Goal: Transaction & Acquisition: Purchase product/service

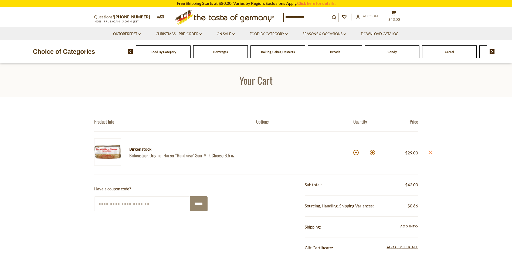
click at [160, 54] on span "Food By Category" at bounding box center [164, 52] width 26 height 4
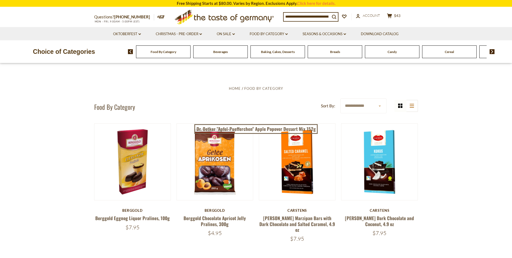
click at [131, 52] on img at bounding box center [130, 51] width 5 height 5
click at [493, 50] on img at bounding box center [492, 51] width 5 height 5
click at [493, 51] on img at bounding box center [492, 51] width 5 height 5
click at [350, 52] on span "Coffee, Cocoa & Tea" at bounding box center [350, 52] width 28 height 4
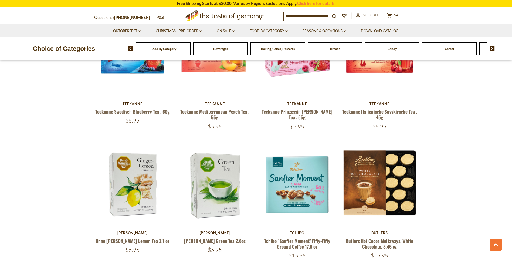
scroll to position [513, 0]
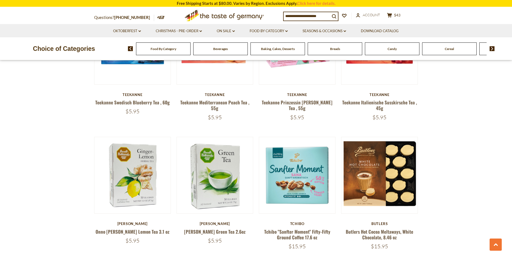
click at [492, 48] on img at bounding box center [492, 48] width 5 height 5
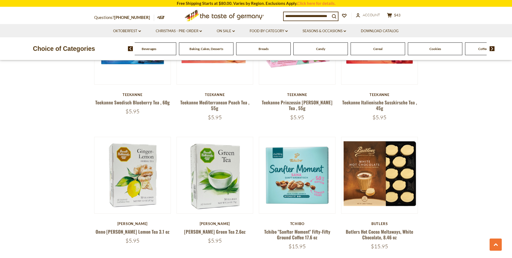
click at [492, 48] on img at bounding box center [492, 48] width 5 height 5
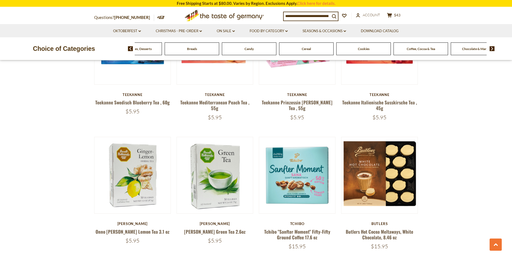
click at [492, 48] on img at bounding box center [492, 48] width 5 height 5
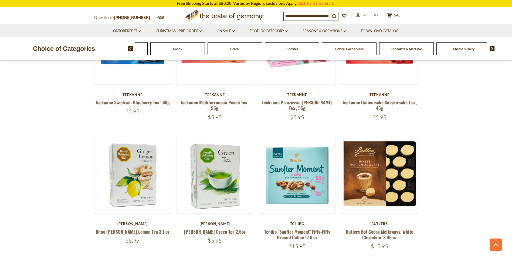
click at [492, 48] on img at bounding box center [492, 48] width 5 height 5
click at [384, 49] on span "Cheese & Dairy" at bounding box center [393, 49] width 22 height 4
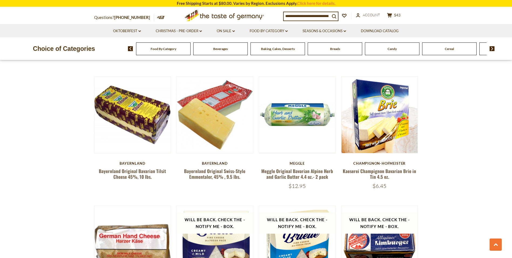
scroll to position [459, 0]
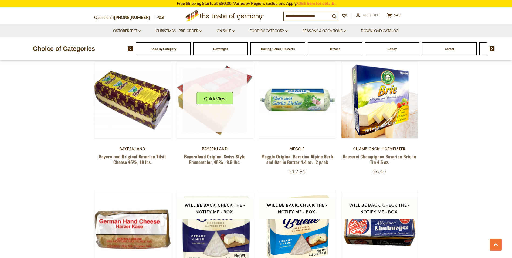
click at [222, 114] on link at bounding box center [215, 100] width 64 height 64
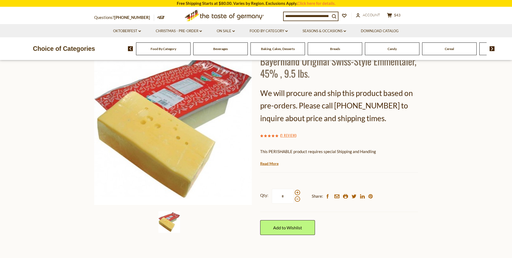
scroll to position [27, 0]
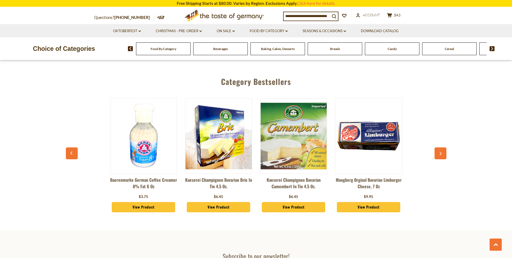
scroll to position [891, 0]
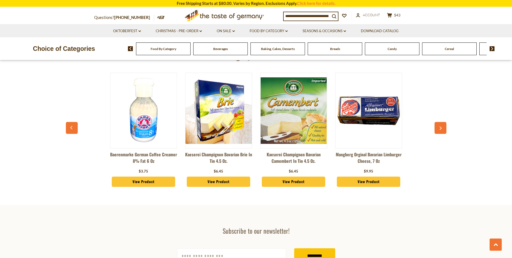
click at [443, 130] on button "button" at bounding box center [441, 128] width 12 height 12
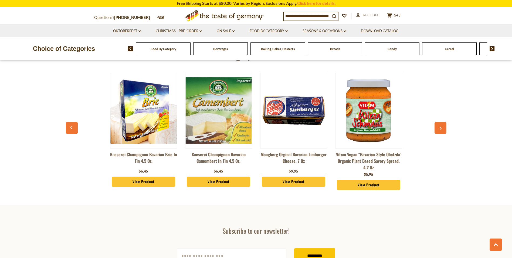
click at [443, 130] on button "button" at bounding box center [441, 128] width 12 height 12
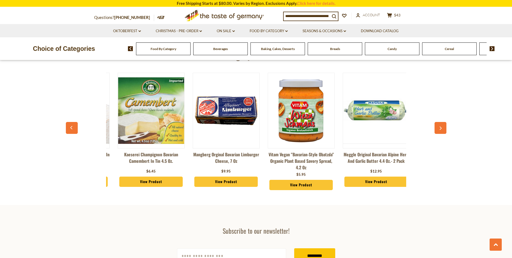
scroll to position [0, 150]
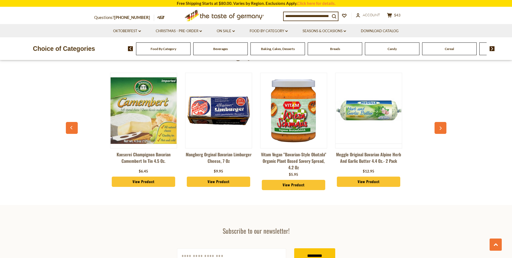
click at [443, 130] on button "button" at bounding box center [441, 128] width 12 height 12
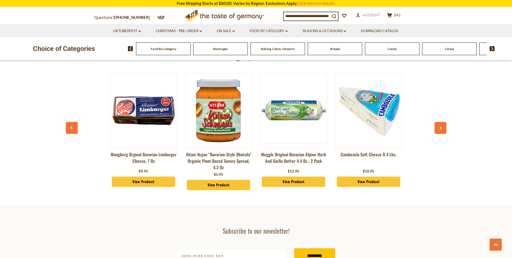
click at [443, 130] on button "button" at bounding box center [441, 128] width 12 height 12
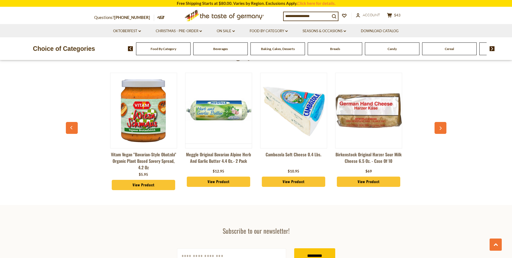
click at [443, 130] on button "button" at bounding box center [441, 128] width 12 height 12
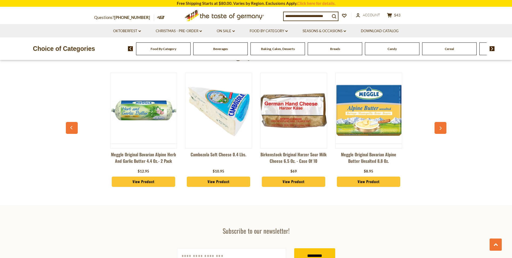
click at [443, 130] on button "button" at bounding box center [441, 128] width 12 height 12
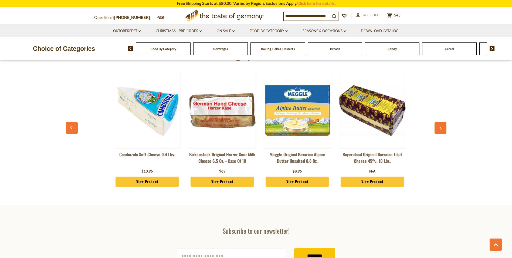
scroll to position [0, 451]
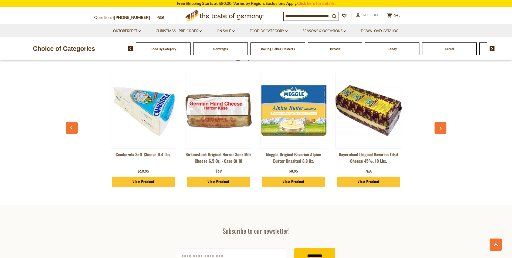
click at [492, 49] on img at bounding box center [492, 48] width 5 height 5
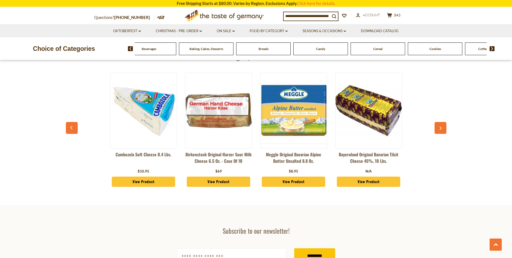
click at [492, 49] on img at bounding box center [492, 48] width 5 height 5
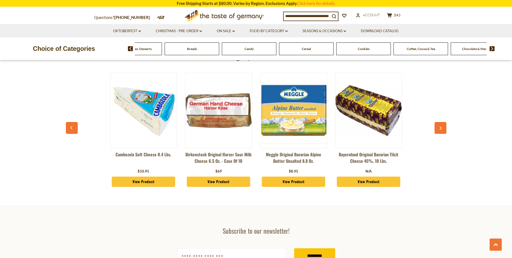
click at [492, 49] on img at bounding box center [492, 48] width 5 height 5
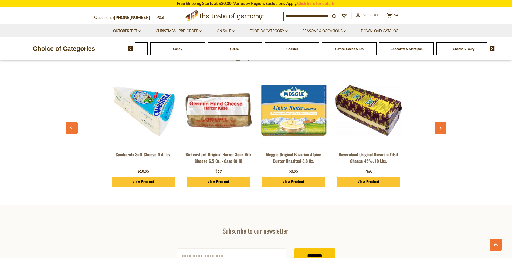
click at [492, 49] on img at bounding box center [492, 48] width 5 height 5
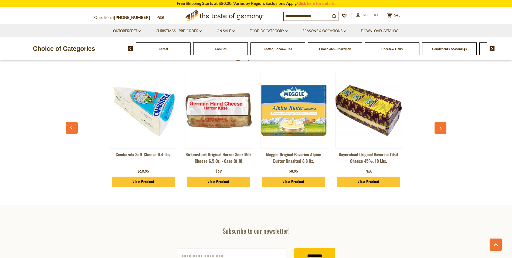
click at [446, 49] on span "Condiments, Seasonings" at bounding box center [450, 49] width 35 height 4
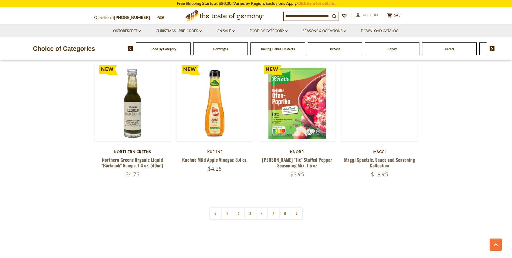
scroll to position [1243, 0]
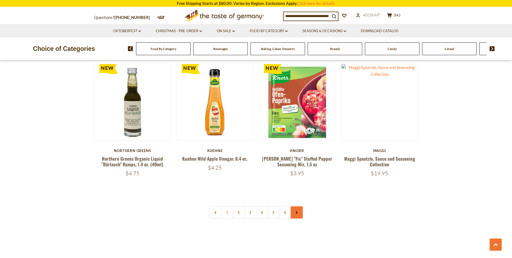
click at [298, 206] on link at bounding box center [297, 212] width 12 height 12
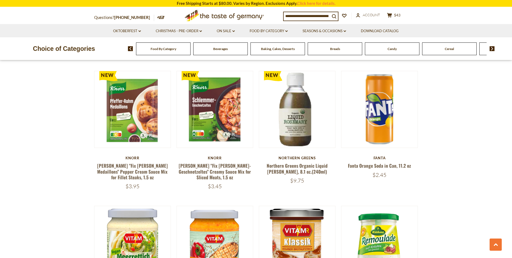
scroll to position [729, 0]
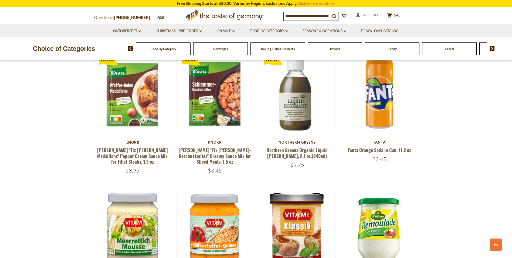
click at [493, 48] on img at bounding box center [492, 48] width 5 height 5
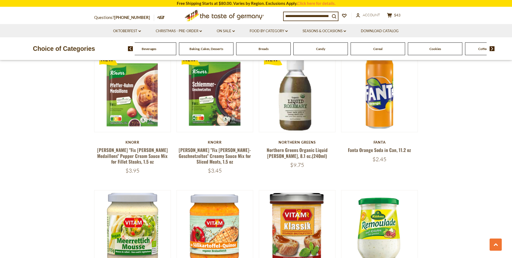
click at [493, 48] on img at bounding box center [492, 48] width 5 height 5
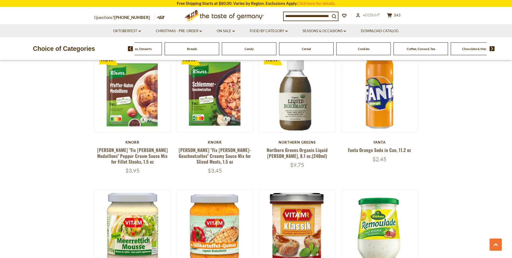
click at [493, 48] on img at bounding box center [492, 48] width 5 height 5
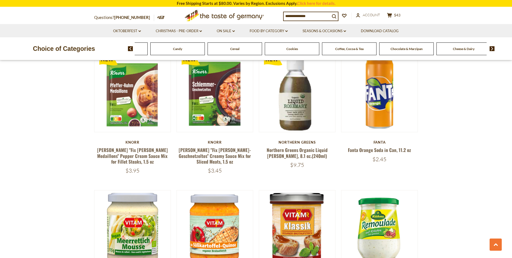
click at [493, 48] on img at bounding box center [492, 48] width 5 height 5
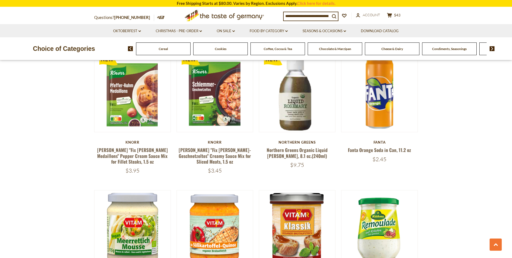
click at [494, 48] on img at bounding box center [492, 48] width 5 height 5
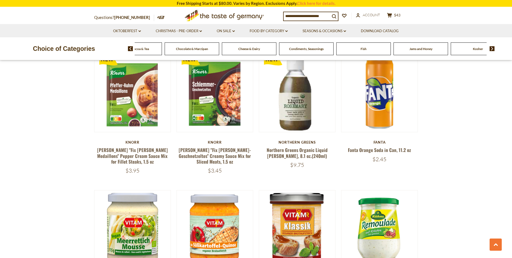
click at [361, 49] on span "Fish" at bounding box center [364, 49] width 6 height 4
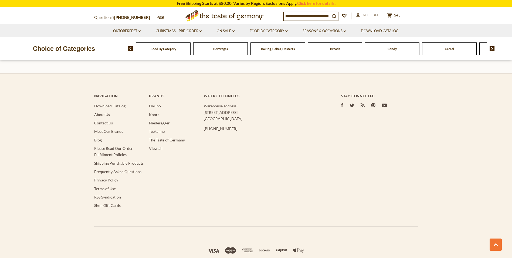
scroll to position [1678, 0]
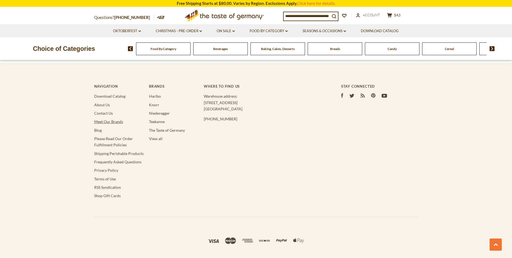
click at [109, 119] on link "Meet Our Brands" at bounding box center [108, 121] width 29 height 5
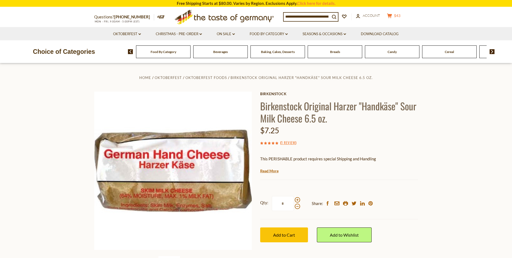
click at [392, 16] on icon at bounding box center [389, 16] width 5 height 5
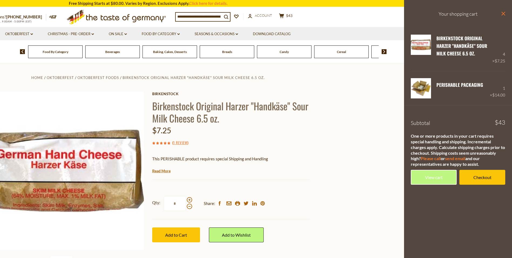
click at [504, 12] on icon "close" at bounding box center [504, 14] width 4 height 4
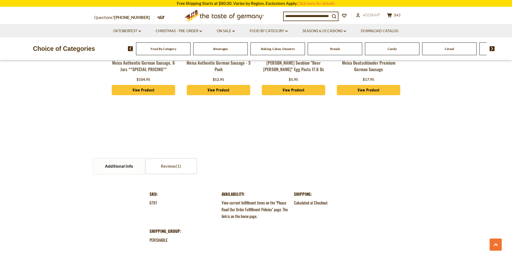
scroll to position [378, 0]
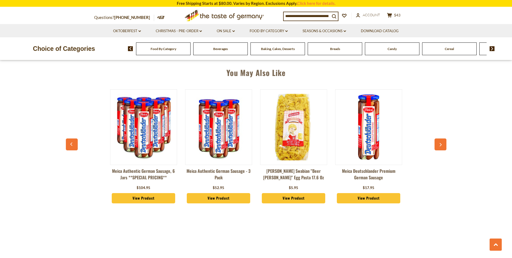
click at [439, 141] on button "button" at bounding box center [441, 144] width 12 height 12
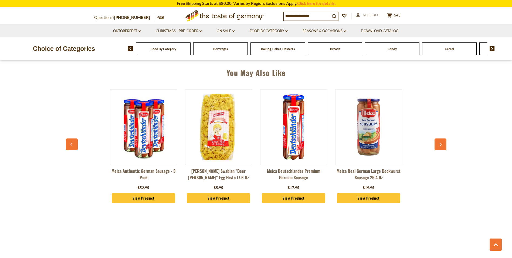
click at [439, 141] on button "button" at bounding box center [441, 144] width 12 height 12
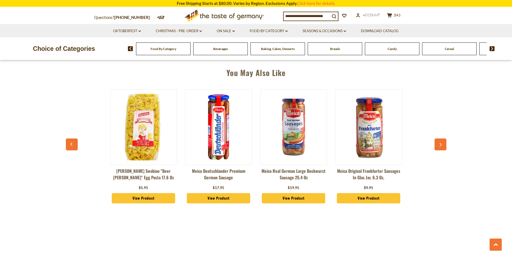
click at [439, 141] on button "button" at bounding box center [441, 144] width 12 height 12
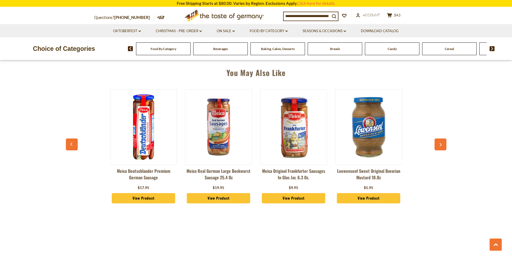
click at [439, 141] on button "button" at bounding box center [441, 144] width 12 height 12
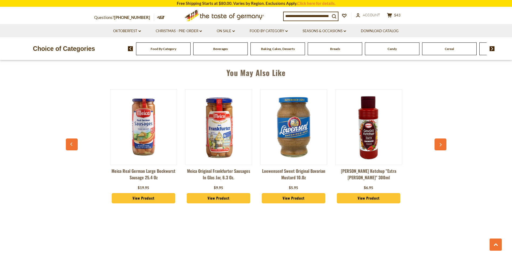
click at [439, 141] on button "button" at bounding box center [441, 144] width 12 height 12
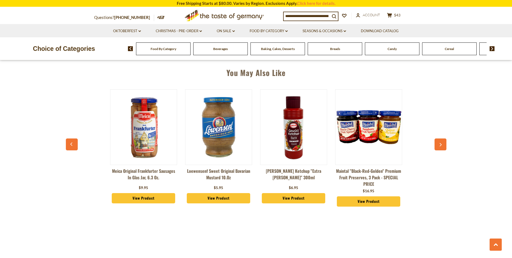
click at [439, 141] on button "button" at bounding box center [441, 144] width 12 height 12
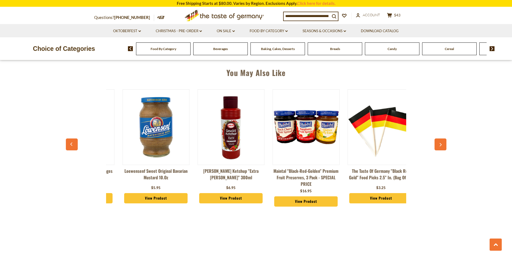
scroll to position [0, 451]
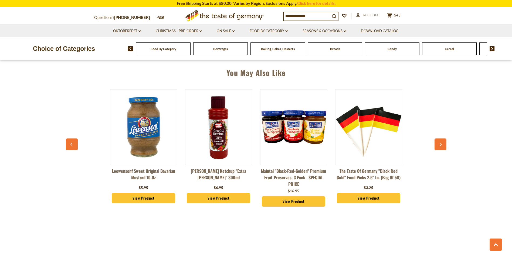
click at [439, 144] on icon "button" at bounding box center [441, 145] width 4 height 4
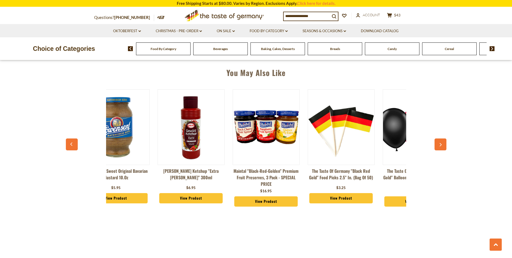
scroll to position [0, 526]
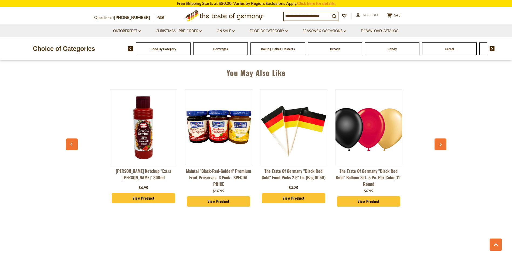
click at [440, 144] on icon "button" at bounding box center [441, 145] width 4 height 4
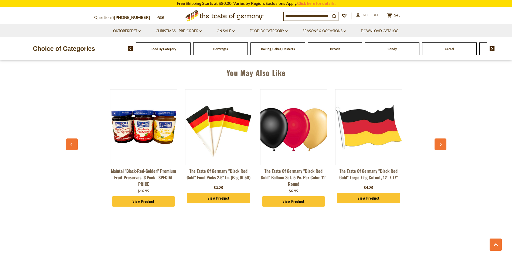
click at [440, 144] on icon "button" at bounding box center [441, 145] width 4 height 4
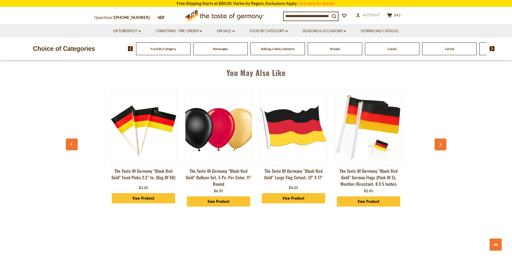
click at [440, 144] on icon "button" at bounding box center [441, 145] width 4 height 4
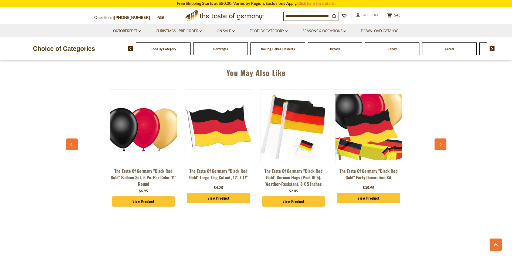
click at [440, 144] on icon "button" at bounding box center [441, 145] width 4 height 4
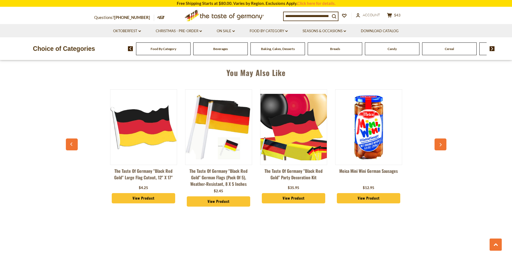
click at [440, 144] on icon "button" at bounding box center [441, 145] width 4 height 4
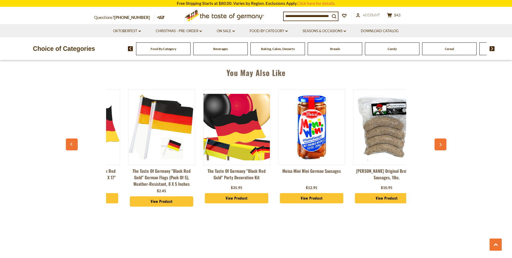
scroll to position [0, 901]
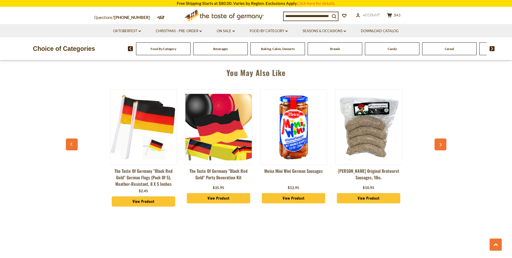
click at [440, 144] on icon "button" at bounding box center [441, 145] width 4 height 4
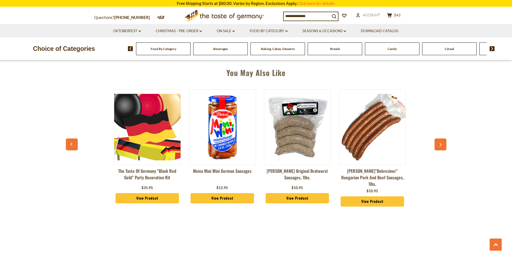
scroll to position [0, 976]
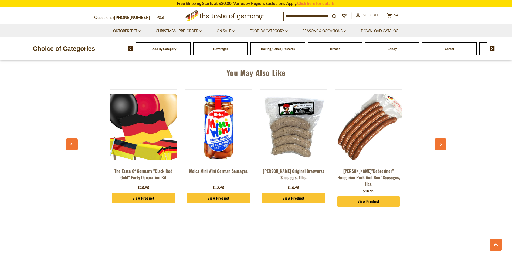
click at [440, 144] on icon "button" at bounding box center [441, 145] width 4 height 4
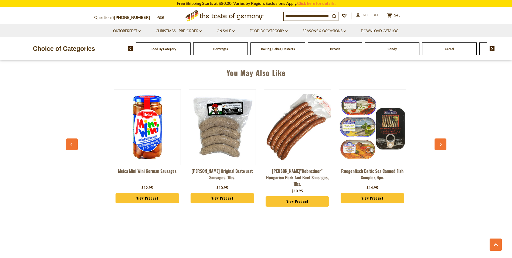
scroll to position [0, 1051]
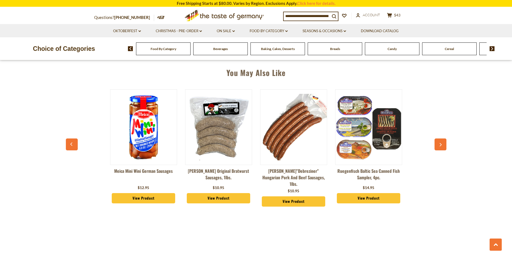
click at [440, 144] on icon "button" at bounding box center [441, 145] width 4 height 4
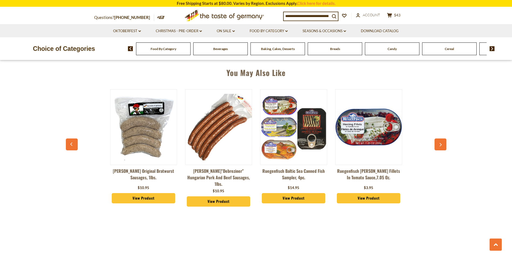
click at [440, 144] on icon "button" at bounding box center [441, 145] width 4 height 4
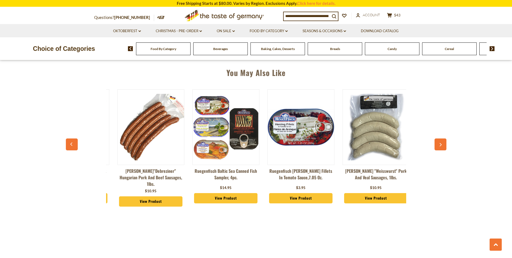
scroll to position [0, 1202]
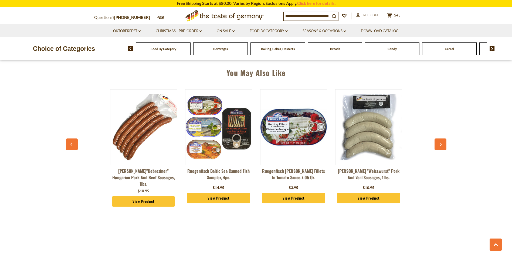
click at [440, 144] on icon "button" at bounding box center [441, 145] width 4 height 4
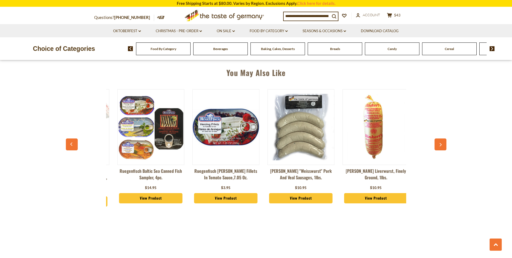
scroll to position [0, 1277]
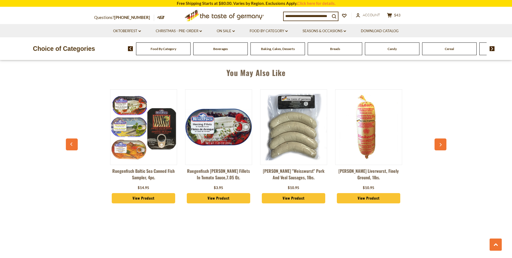
click at [440, 144] on icon "button" at bounding box center [441, 145] width 4 height 4
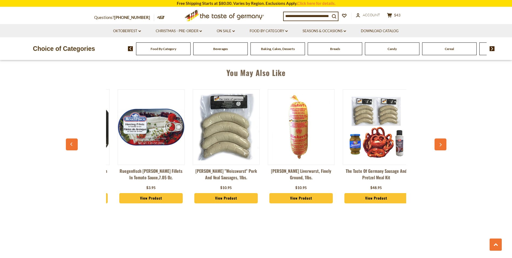
scroll to position [0, 1352]
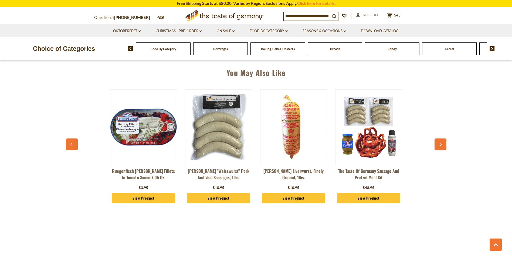
click at [440, 144] on icon "button" at bounding box center [441, 145] width 4 height 4
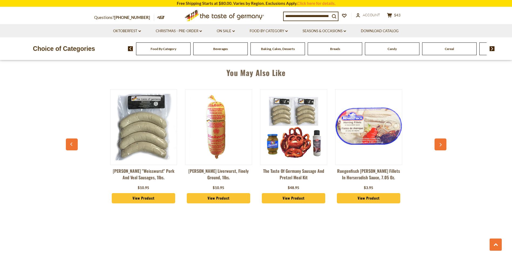
click at [440, 144] on icon "button" at bounding box center [441, 145] width 4 height 4
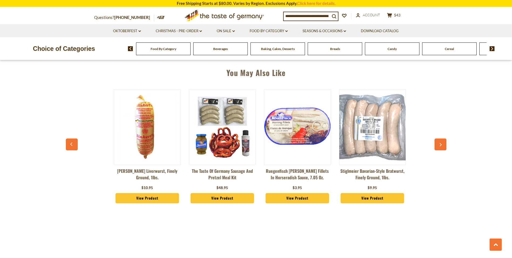
scroll to position [0, 1502]
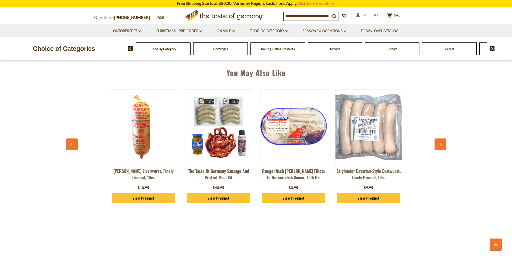
click at [440, 144] on icon "button" at bounding box center [441, 145] width 4 height 4
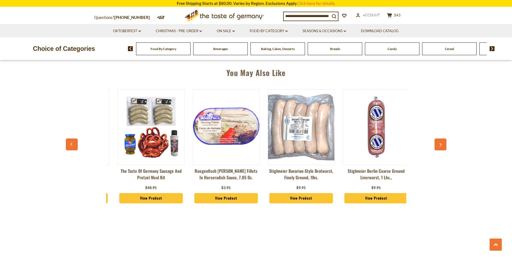
scroll to position [0, 1577]
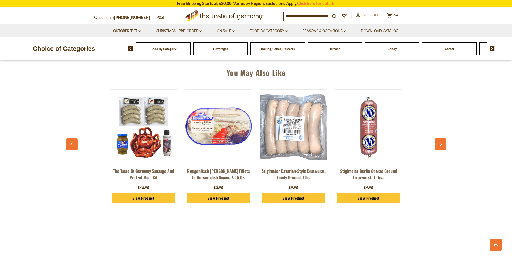
click at [440, 145] on icon "button" at bounding box center [441, 145] width 4 height 4
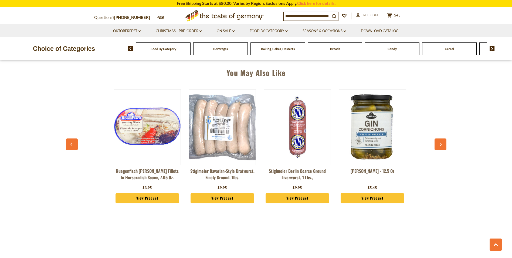
scroll to position [0, 1652]
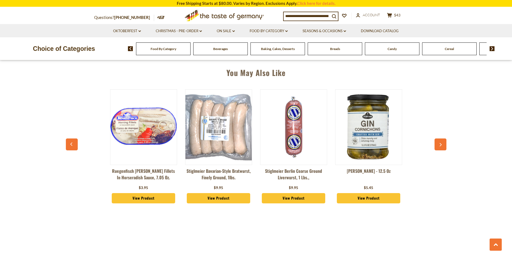
click at [440, 145] on icon "button" at bounding box center [441, 145] width 4 height 4
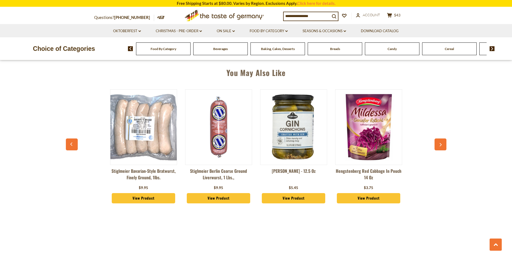
click at [440, 145] on icon "button" at bounding box center [441, 145] width 4 height 4
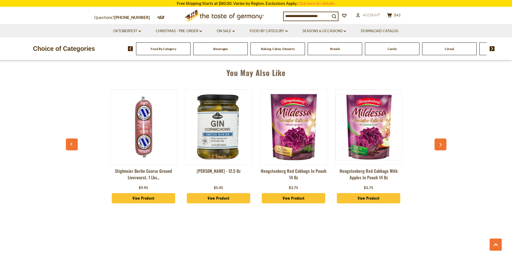
click at [440, 145] on icon "button" at bounding box center [441, 145] width 4 height 4
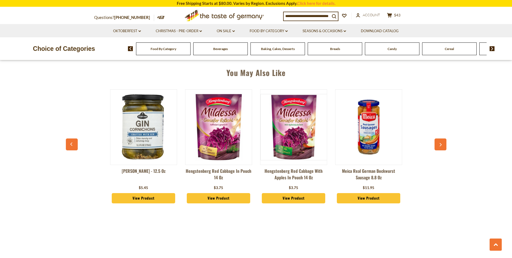
click at [440, 145] on icon "button" at bounding box center [441, 145] width 4 height 4
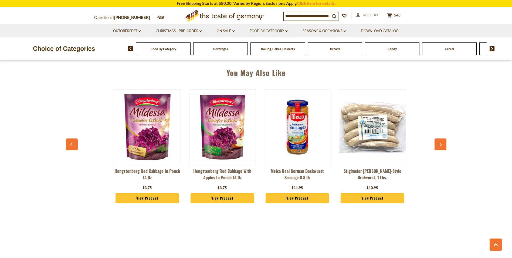
scroll to position [0, 1953]
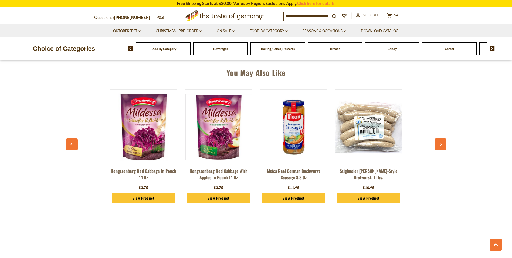
click at [440, 145] on icon "button" at bounding box center [441, 145] width 4 height 4
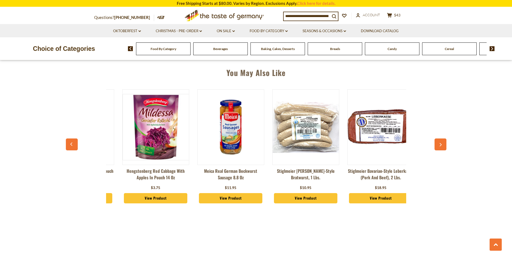
scroll to position [0, 2028]
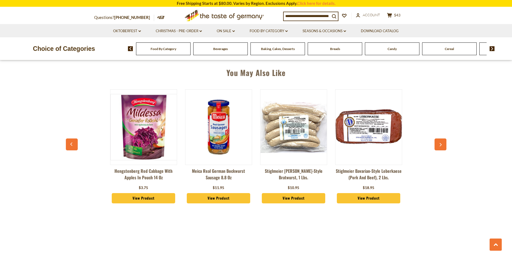
click at [440, 145] on icon "button" at bounding box center [441, 145] width 4 height 4
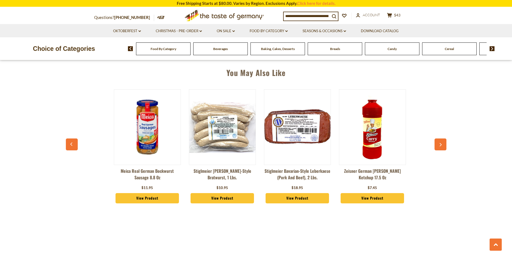
scroll to position [0, 2103]
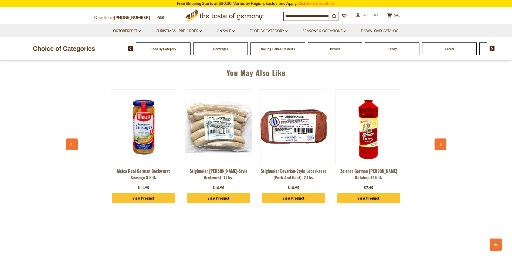
click at [440, 145] on icon "button" at bounding box center [441, 145] width 4 height 4
click at [233, 31] on icon "dropdown_arrow" at bounding box center [234, 31] width 2 height 2
click at [287, 31] on icon at bounding box center [287, 31] width 2 height 2
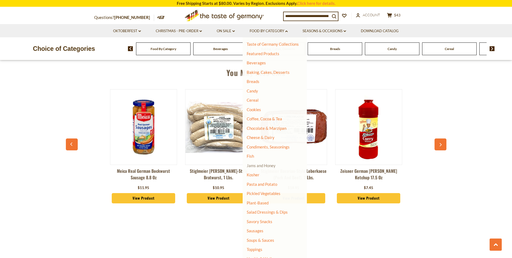
scroll to position [27, 0]
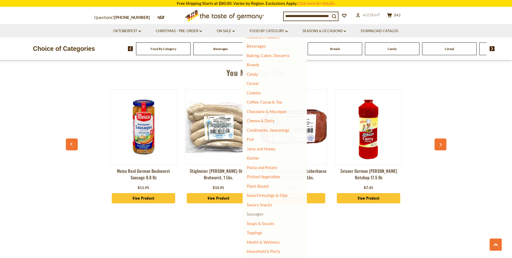
click at [260, 214] on link "Sausages" at bounding box center [255, 213] width 17 height 5
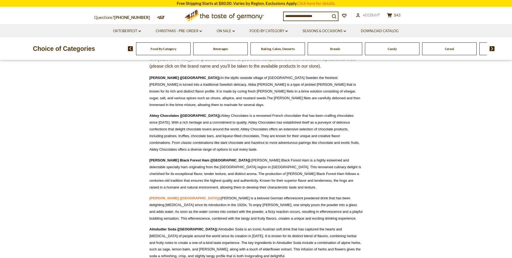
scroll to position [108, 0]
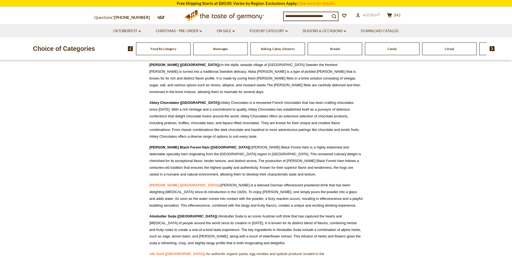
click at [164, 51] on div "Food By Category" at bounding box center [163, 48] width 55 height 13
click at [147, 50] on div "Food By Category" at bounding box center [163, 48] width 55 height 13
click at [154, 49] on span "Food By Category" at bounding box center [164, 49] width 26 height 4
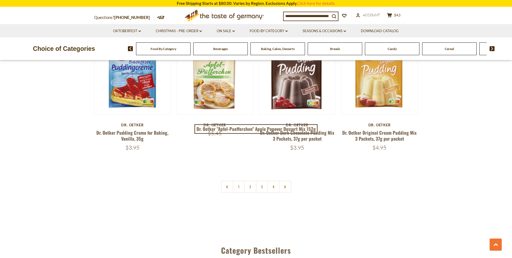
scroll to position [1162, 0]
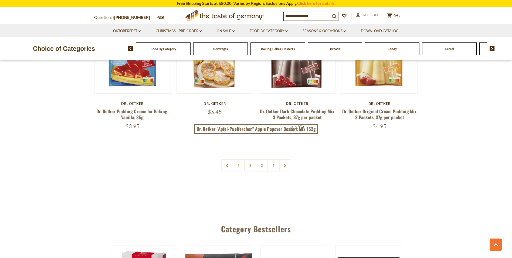
click at [284, 159] on link at bounding box center [285, 165] width 12 height 12
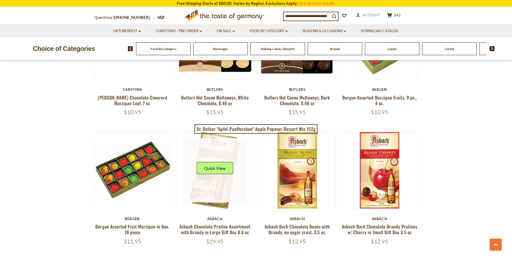
scroll to position [783, 0]
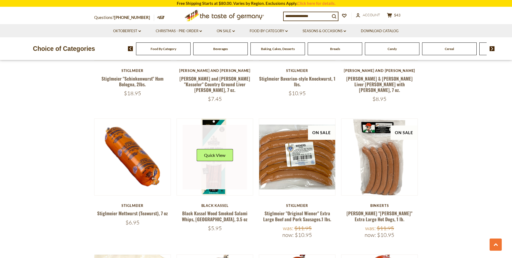
scroll to position [675, 0]
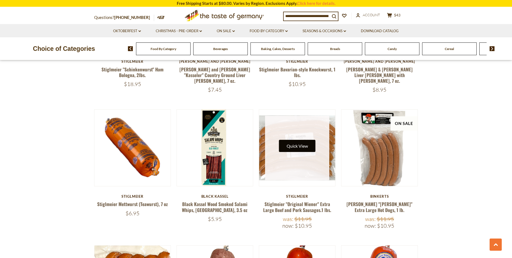
click at [297, 140] on button "Quick View" at bounding box center [297, 146] width 36 height 12
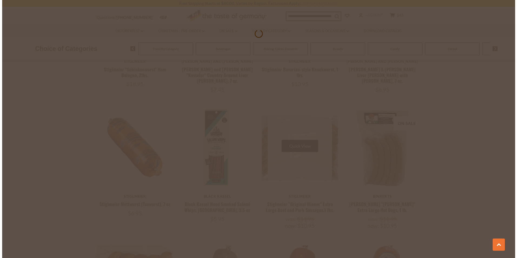
scroll to position [676, 0]
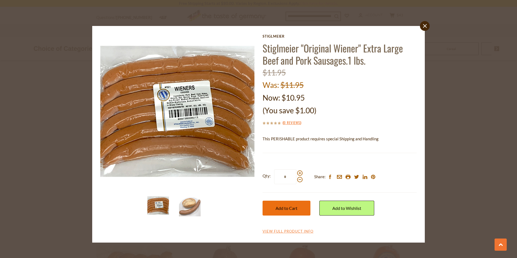
click at [288, 209] on span "Add to Cart" at bounding box center [286, 207] width 22 height 5
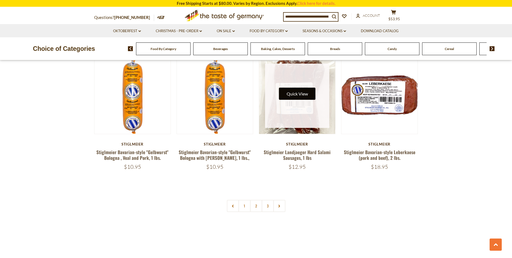
scroll to position [1270, 0]
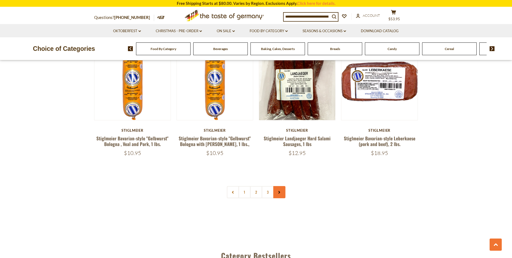
click at [279, 186] on link at bounding box center [279, 192] width 12 height 12
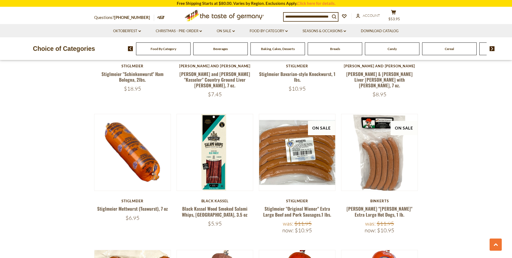
scroll to position [702, 0]
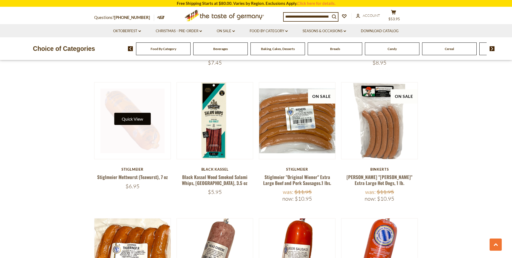
click at [133, 113] on button "Quick View" at bounding box center [132, 119] width 36 height 12
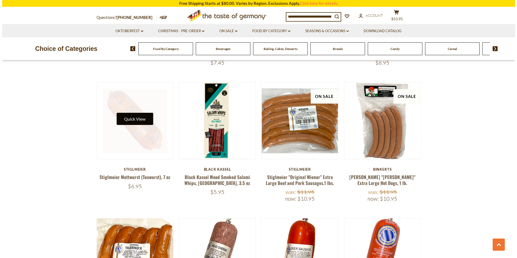
scroll to position [703, 0]
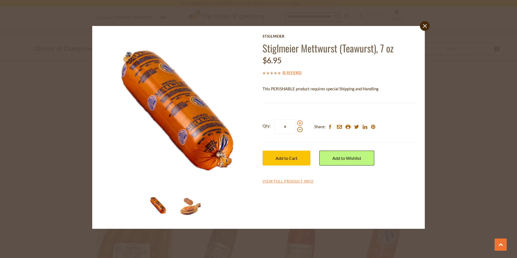
click at [299, 122] on span at bounding box center [299, 122] width 5 height 5
click at [296, 122] on input "*" at bounding box center [285, 126] width 22 height 15
type input "*"
click at [287, 158] on span "Add to Cart" at bounding box center [286, 157] width 22 height 5
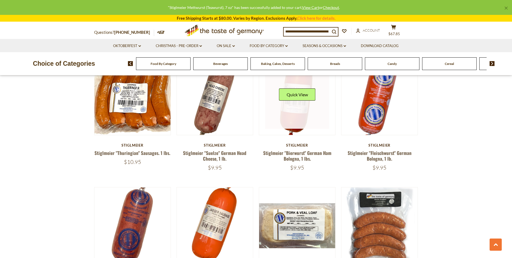
scroll to position [864, 0]
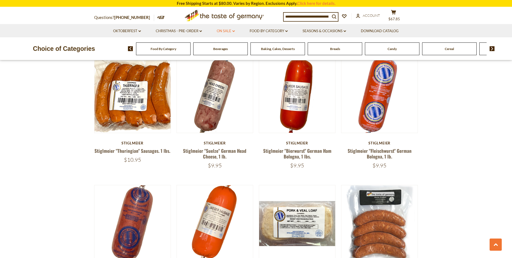
click at [231, 31] on link "On Sale dropdown_arrow" at bounding box center [226, 31] width 18 height 6
click at [222, 47] on link "All On Sale" at bounding box center [223, 45] width 19 height 5
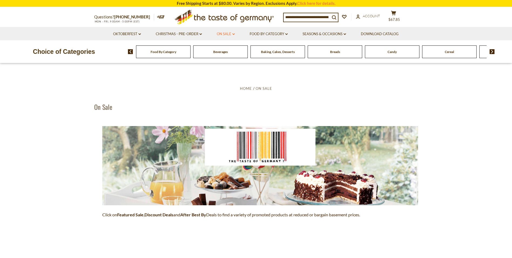
click at [233, 33] on icon "dropdown_arrow" at bounding box center [234, 34] width 2 height 2
click at [228, 58] on link "Feature Sale" at bounding box center [225, 57] width 22 height 5
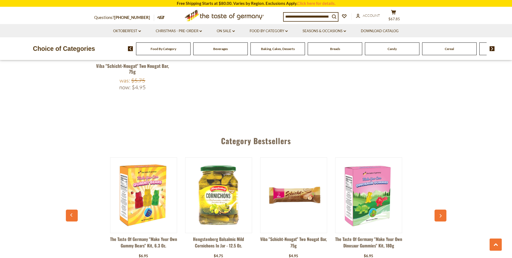
scroll to position [594, 0]
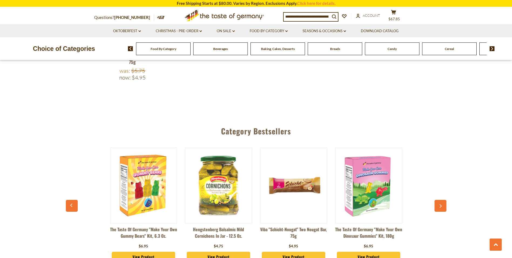
click at [442, 204] on icon "button" at bounding box center [441, 206] width 4 height 4
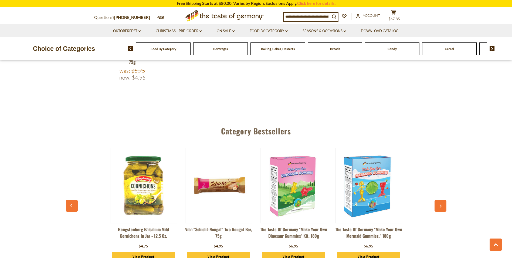
click at [442, 204] on icon "button" at bounding box center [441, 206] width 4 height 4
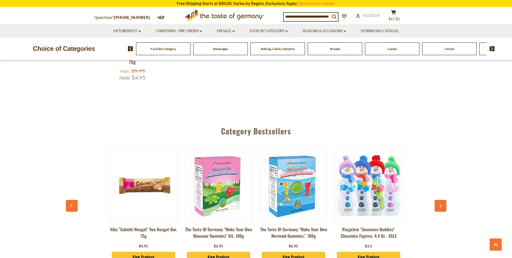
click at [442, 204] on icon "button" at bounding box center [441, 206] width 4 height 4
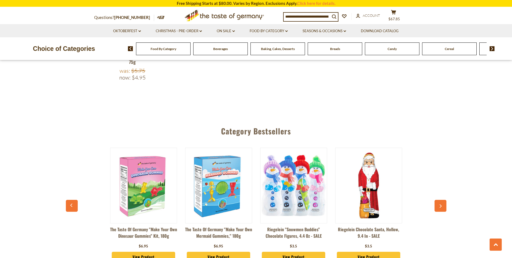
click at [442, 204] on icon "button" at bounding box center [441, 206] width 4 height 4
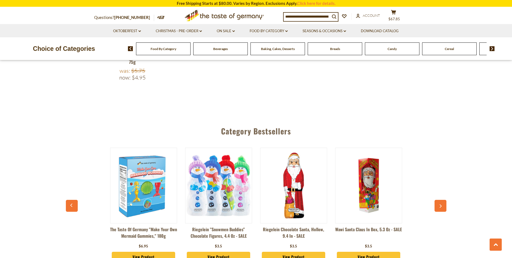
click at [442, 204] on icon "button" at bounding box center [441, 206] width 4 height 4
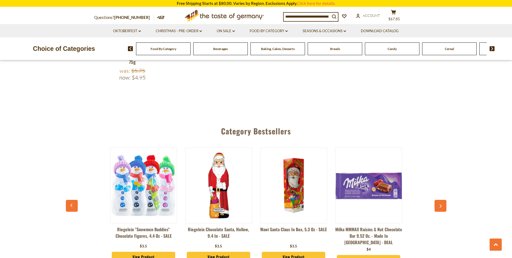
click at [442, 204] on icon "button" at bounding box center [441, 206] width 4 height 4
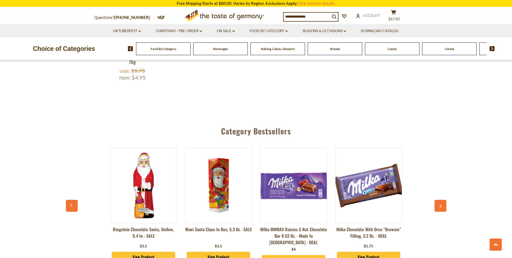
click at [442, 204] on icon "button" at bounding box center [441, 206] width 4 height 4
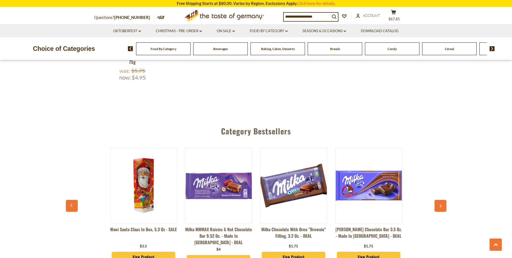
click at [442, 204] on icon "button" at bounding box center [441, 206] width 2 height 4
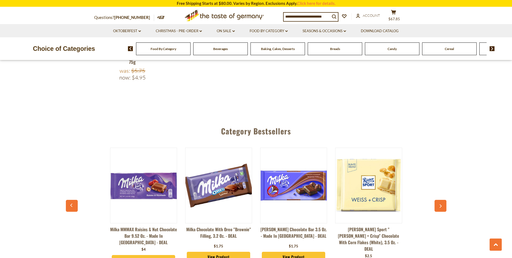
click at [442, 204] on icon "button" at bounding box center [441, 206] width 4 height 4
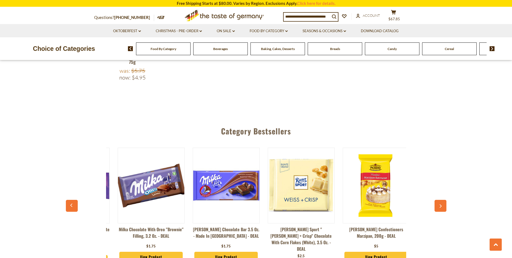
scroll to position [0, 676]
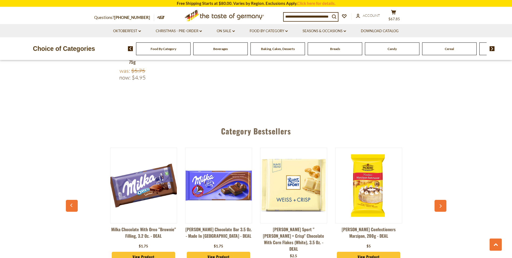
click at [442, 200] on button "button" at bounding box center [441, 206] width 12 height 12
click at [280, 32] on link "Food By Category dropdown_arrow" at bounding box center [269, 31] width 38 height 6
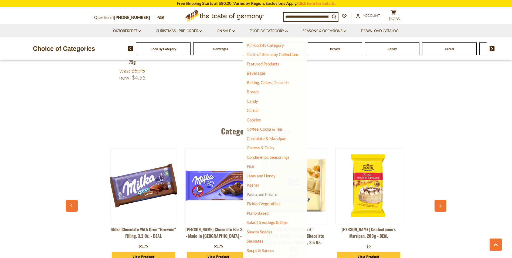
click at [266, 196] on link "Pasta and Potato" at bounding box center [262, 194] width 31 height 5
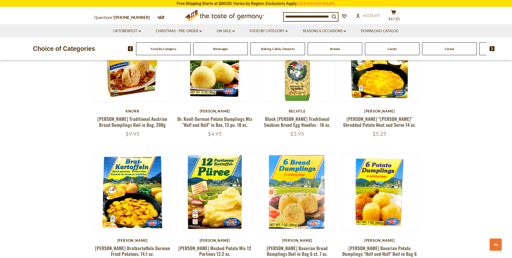
scroll to position [621, 0]
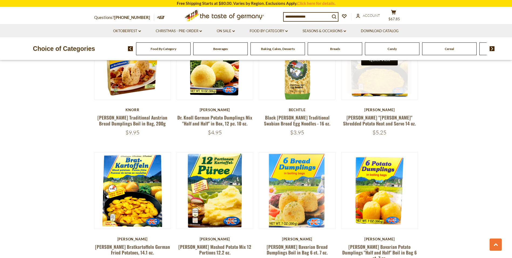
click at [377, 63] on button "Quick View" at bounding box center [380, 59] width 36 height 12
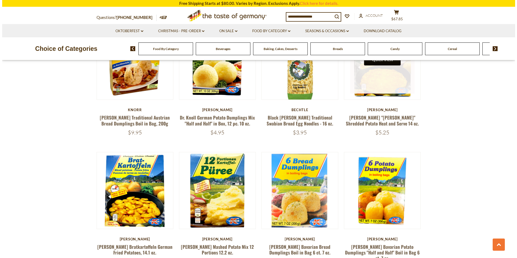
scroll to position [622, 0]
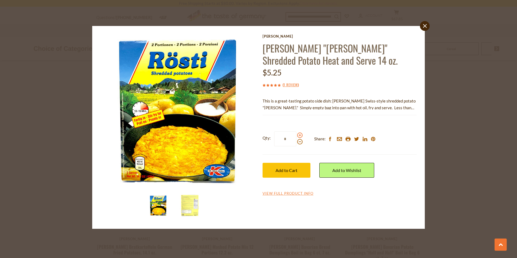
click at [299, 137] on span at bounding box center [299, 134] width 5 height 5
click at [296, 137] on input "*" at bounding box center [285, 138] width 22 height 15
type input "*"
click at [289, 174] on button "Add to Cart" at bounding box center [286, 170] width 48 height 15
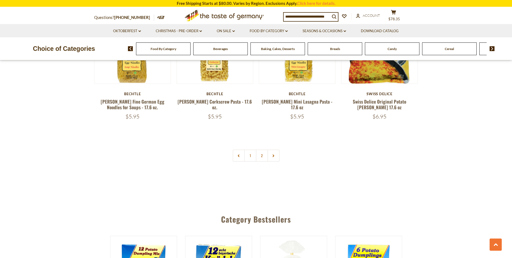
scroll to position [1297, 0]
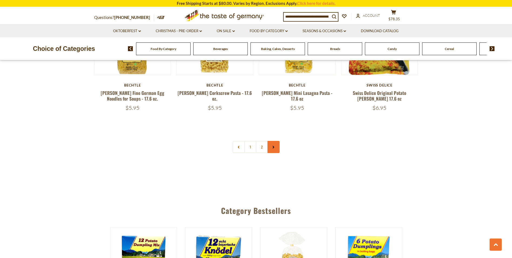
click at [269, 141] on link at bounding box center [274, 147] width 12 height 12
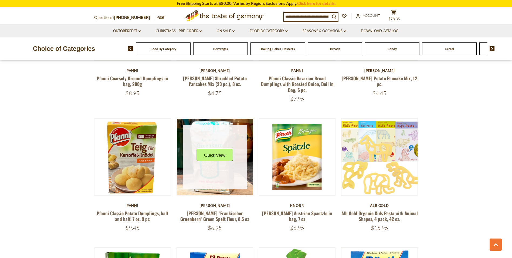
scroll to position [405, 0]
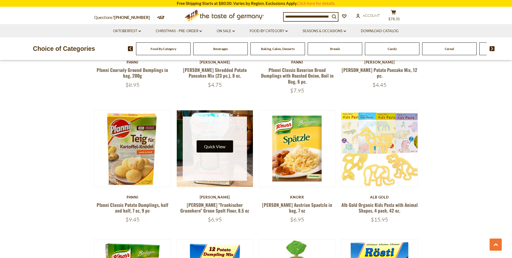
click at [217, 149] on button "Quick View" at bounding box center [215, 146] width 36 height 12
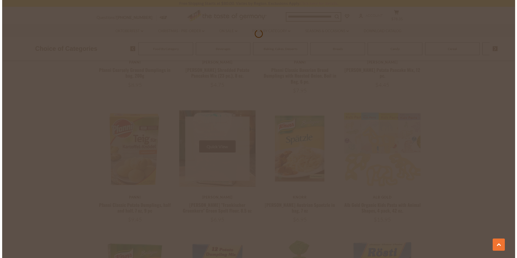
scroll to position [406, 0]
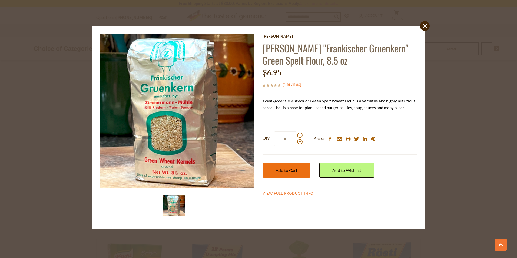
click at [283, 172] on span "Add to Cart" at bounding box center [286, 169] width 22 height 5
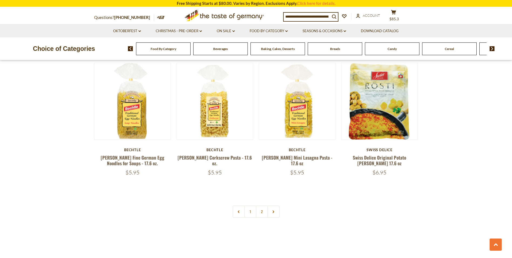
scroll to position [1243, 0]
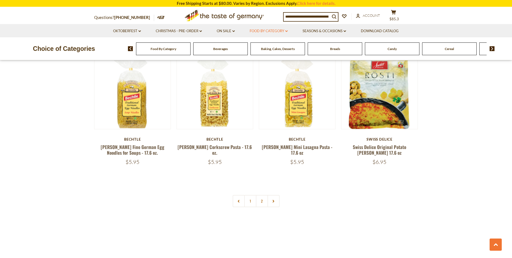
click at [286, 32] on icon "dropdown_arrow" at bounding box center [287, 31] width 2 height 2
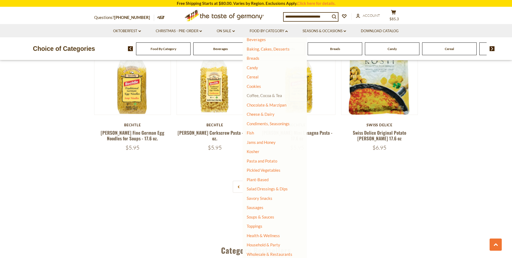
scroll to position [1270, 0]
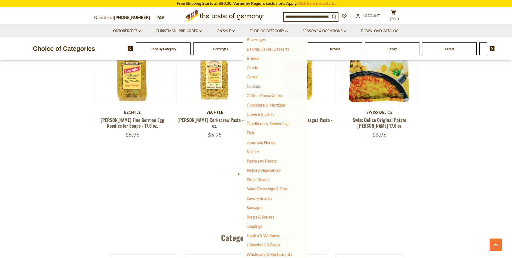
click at [254, 85] on link "Cookies" at bounding box center [254, 86] width 14 height 5
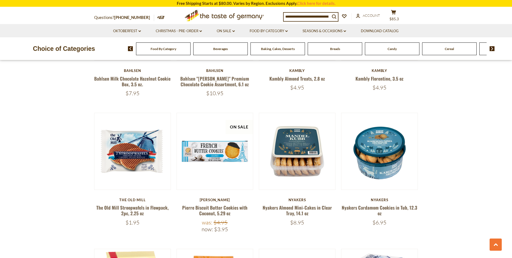
scroll to position [351, 0]
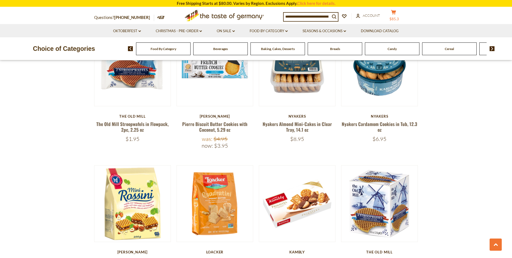
click at [391, 15] on icon at bounding box center [393, 12] width 5 height 5
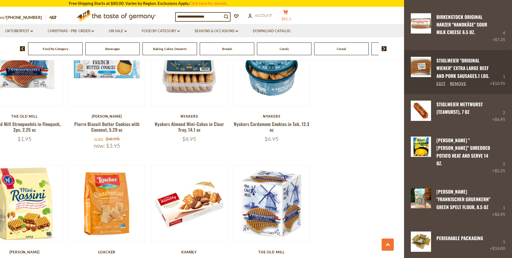
scroll to position [108, 0]
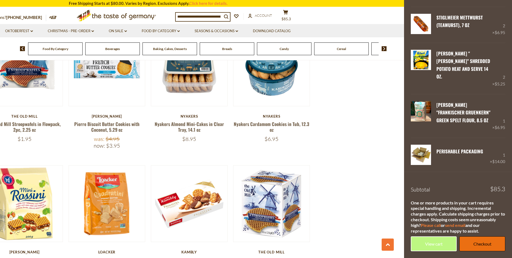
click at [479, 246] on link "Checkout" at bounding box center [483, 243] width 46 height 15
